Goal: Browse casually

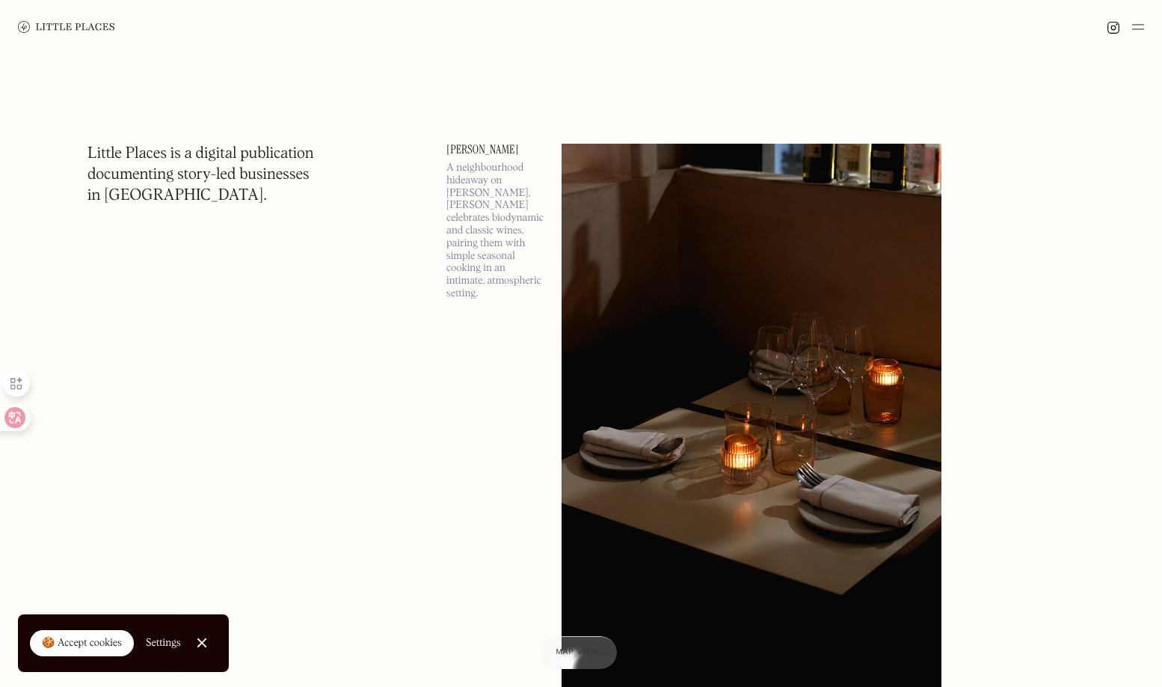
click at [1138, 31] on img at bounding box center [1138, 27] width 12 height 18
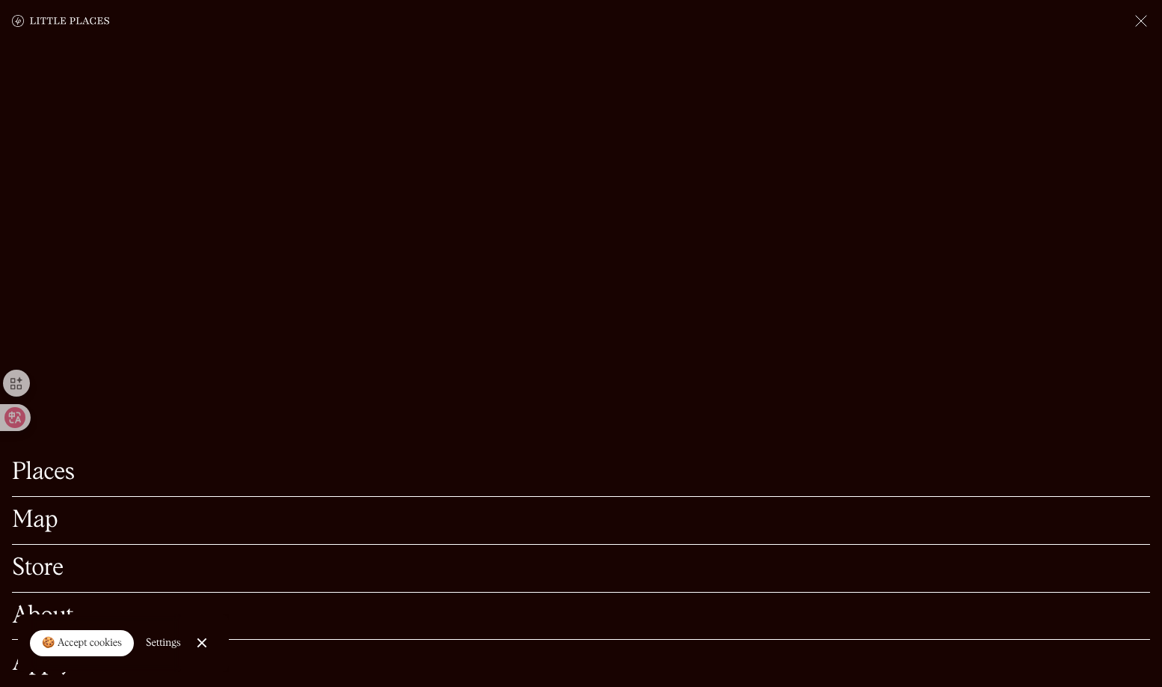
scroll to position [673, 0]
click at [31, 557] on link "Store" at bounding box center [581, 568] width 1138 height 23
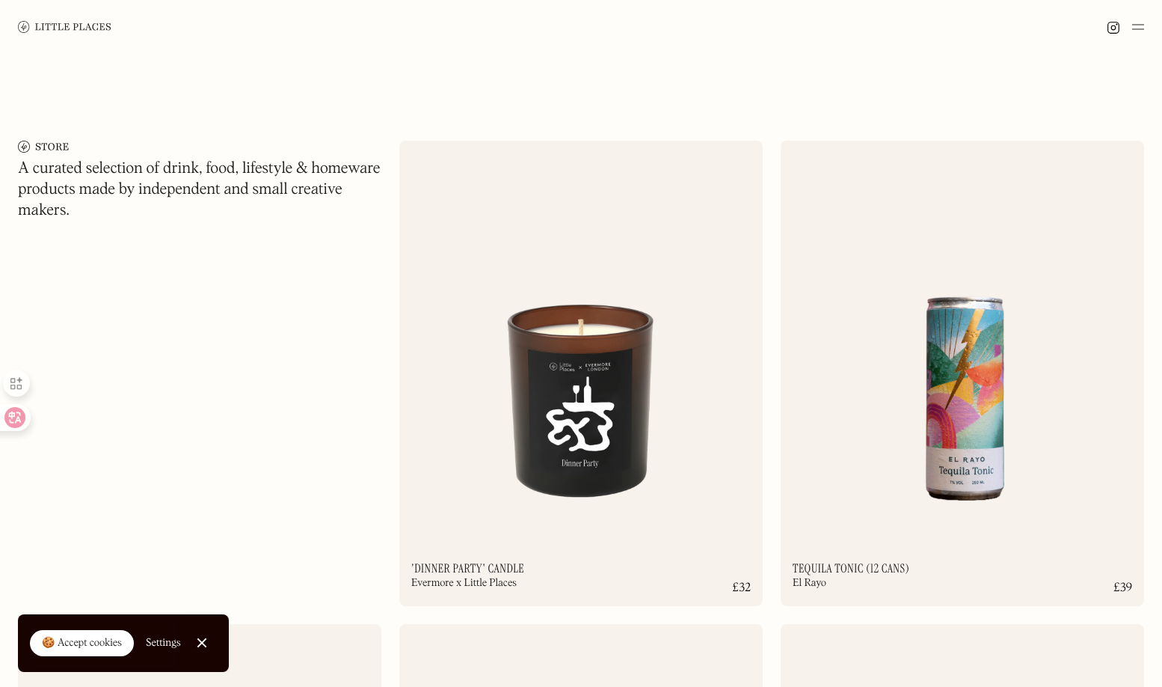
click at [67, 32] on img at bounding box center [65, 26] width 94 height 11
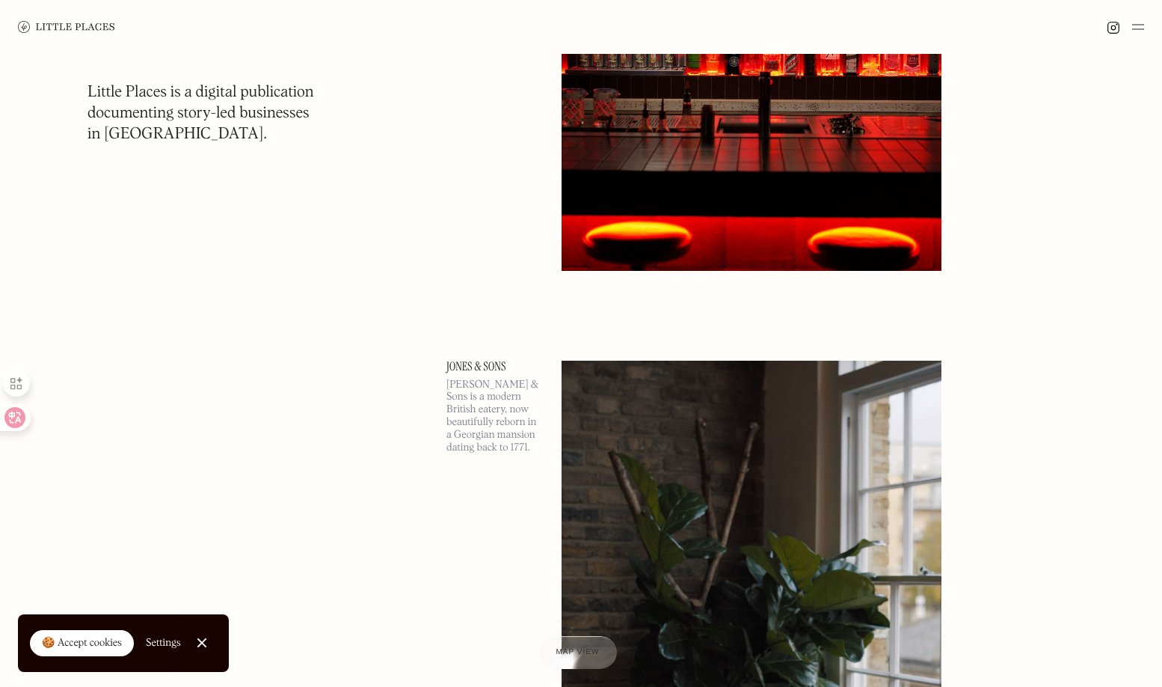
scroll to position [25507, 0]
